Goal: Information Seeking & Learning: Find specific page/section

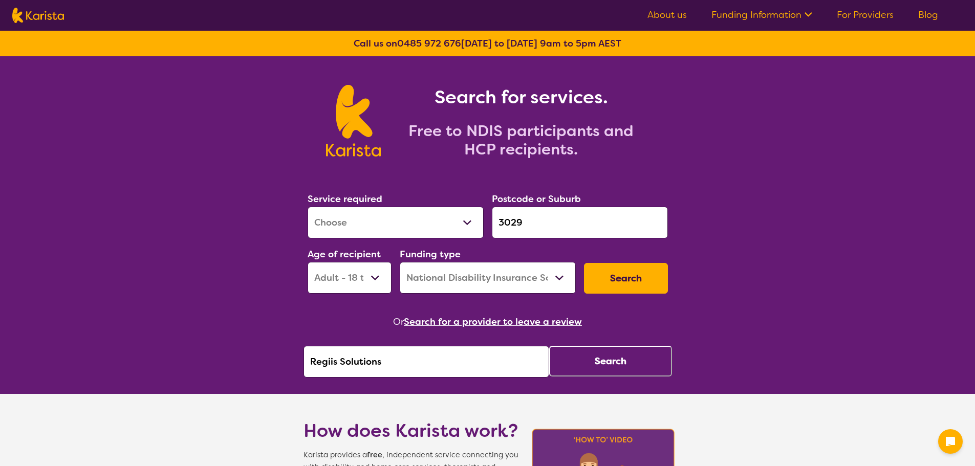
select select "[MEDICAL_DATA]"
select select "AD"
select select "NDIS"
drag, startPoint x: 422, startPoint y: 362, endPoint x: 255, endPoint y: 365, distance: 167.4
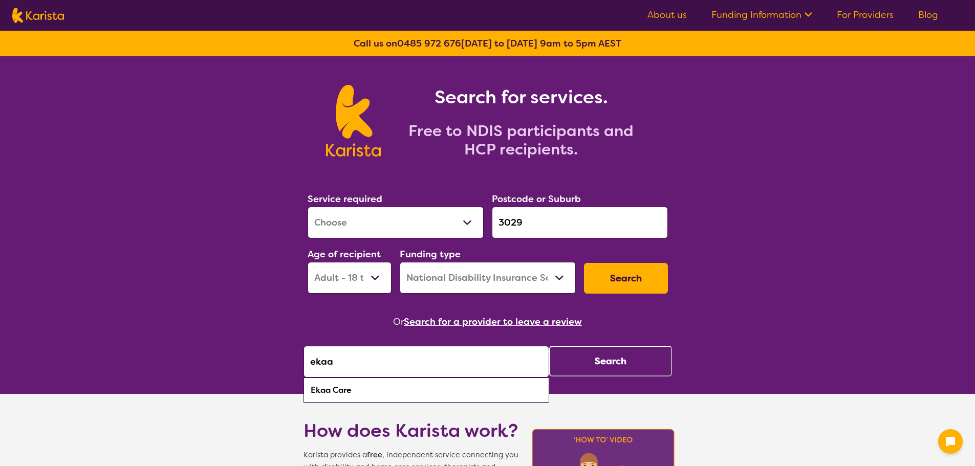
click at [423, 399] on div "Ekaa Care" at bounding box center [426, 390] width 235 height 19
type input "Ekaa Care"
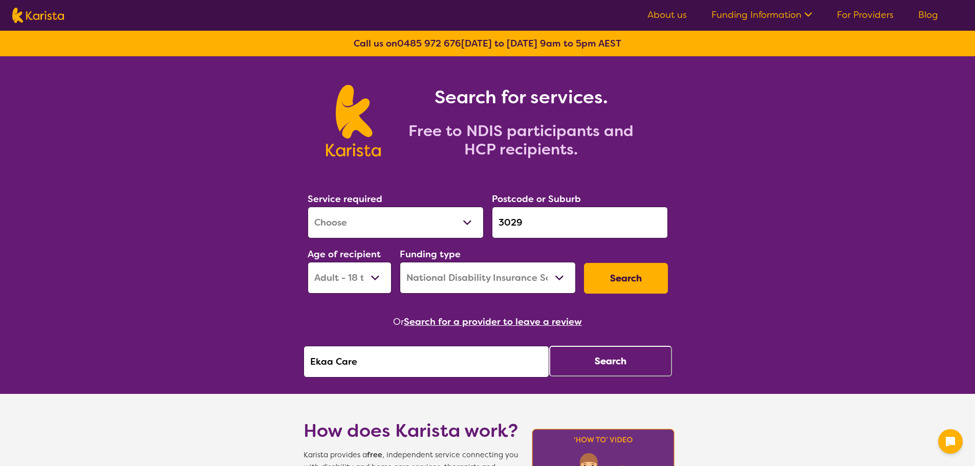
click at [618, 365] on button "Search" at bounding box center [610, 361] width 123 height 31
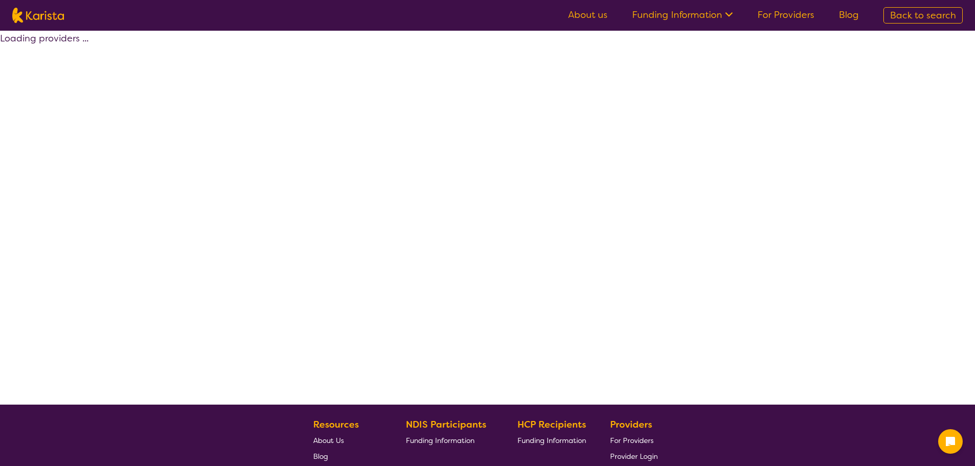
select select "by_score"
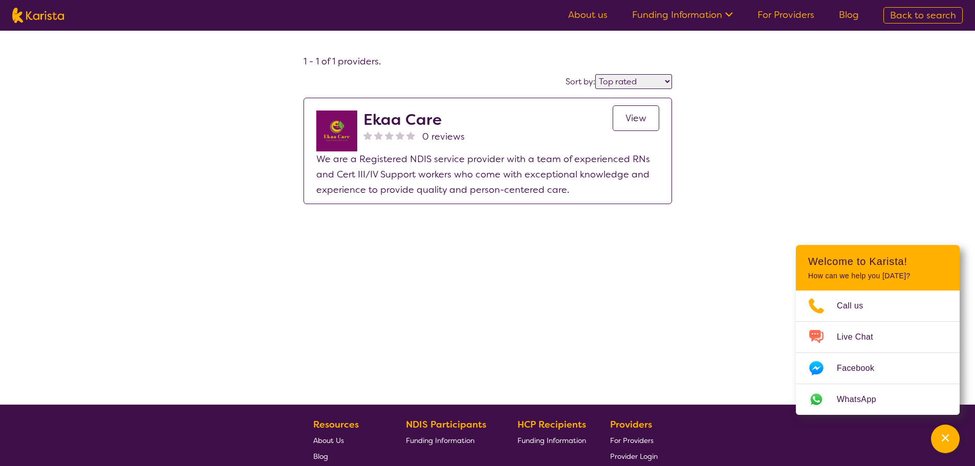
click at [637, 121] on span "View" at bounding box center [635, 118] width 21 height 12
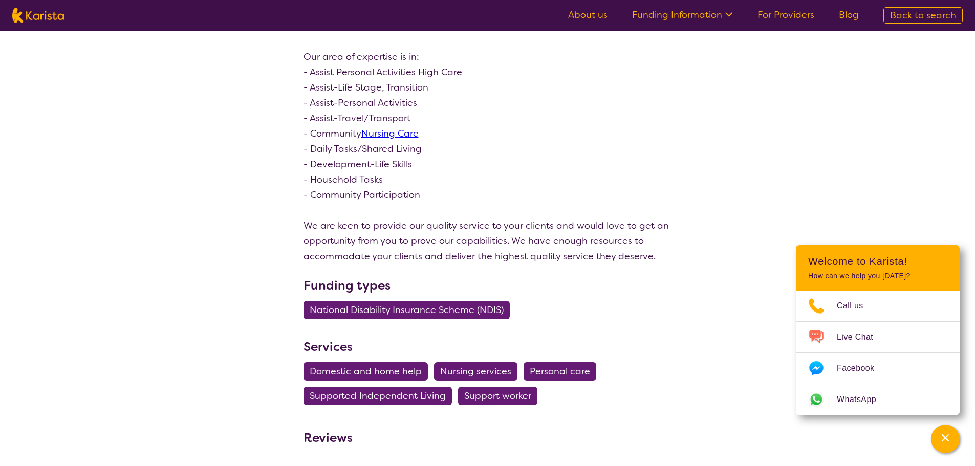
scroll to position [102, 0]
